Goal: Information Seeking & Learning: Learn about a topic

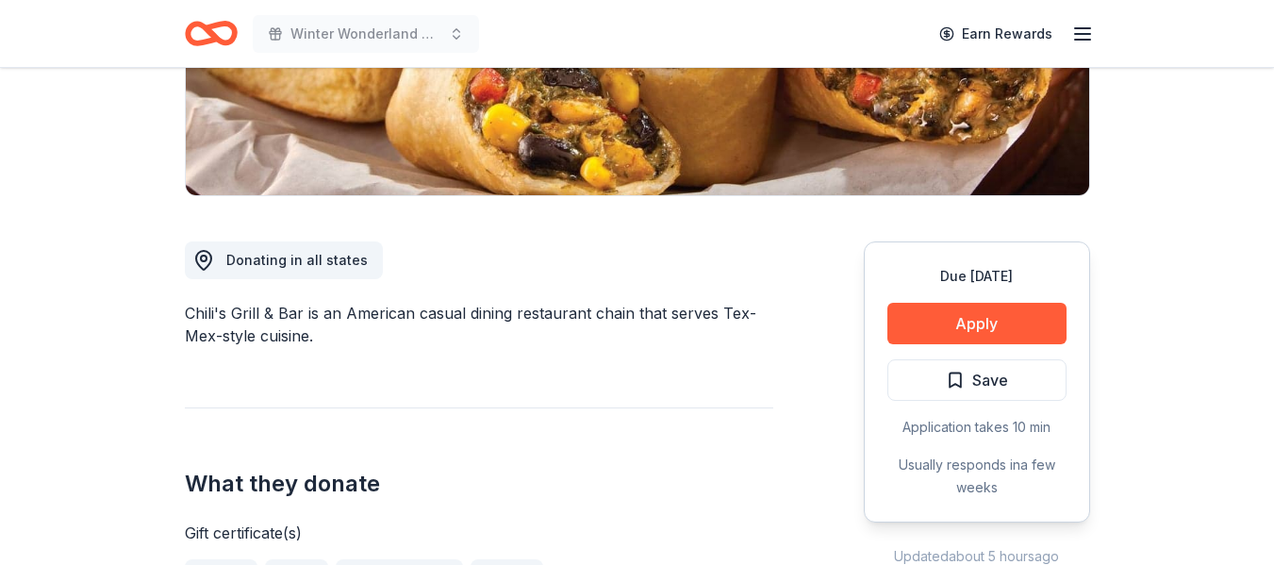
scroll to position [377, 0]
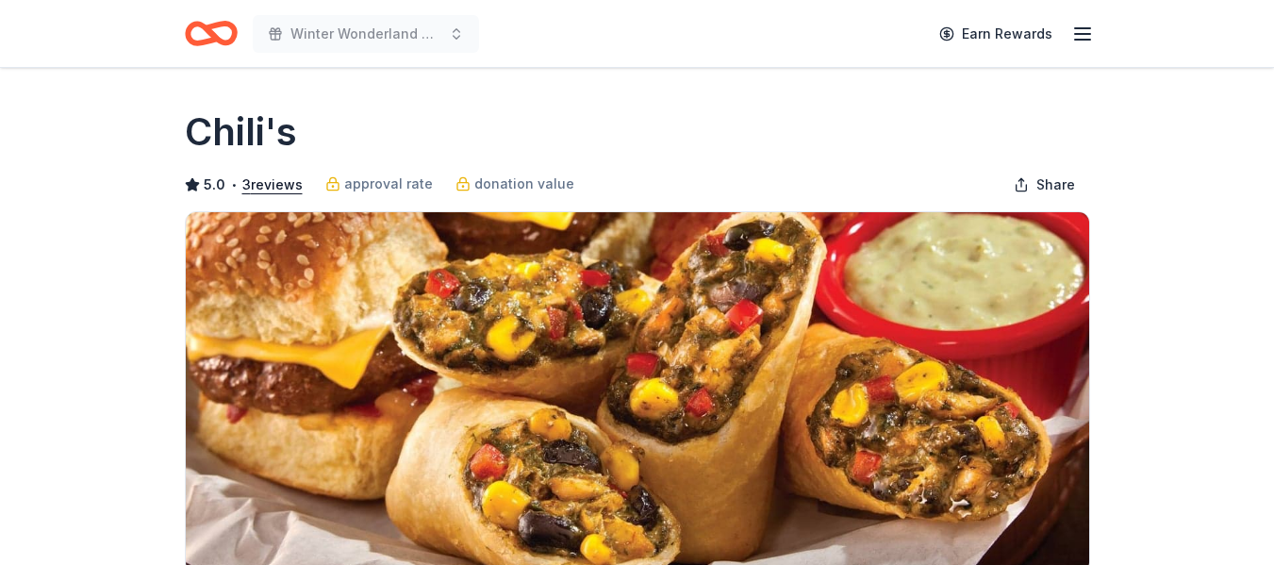
scroll to position [377, 0]
